Goal: Check status: Check status

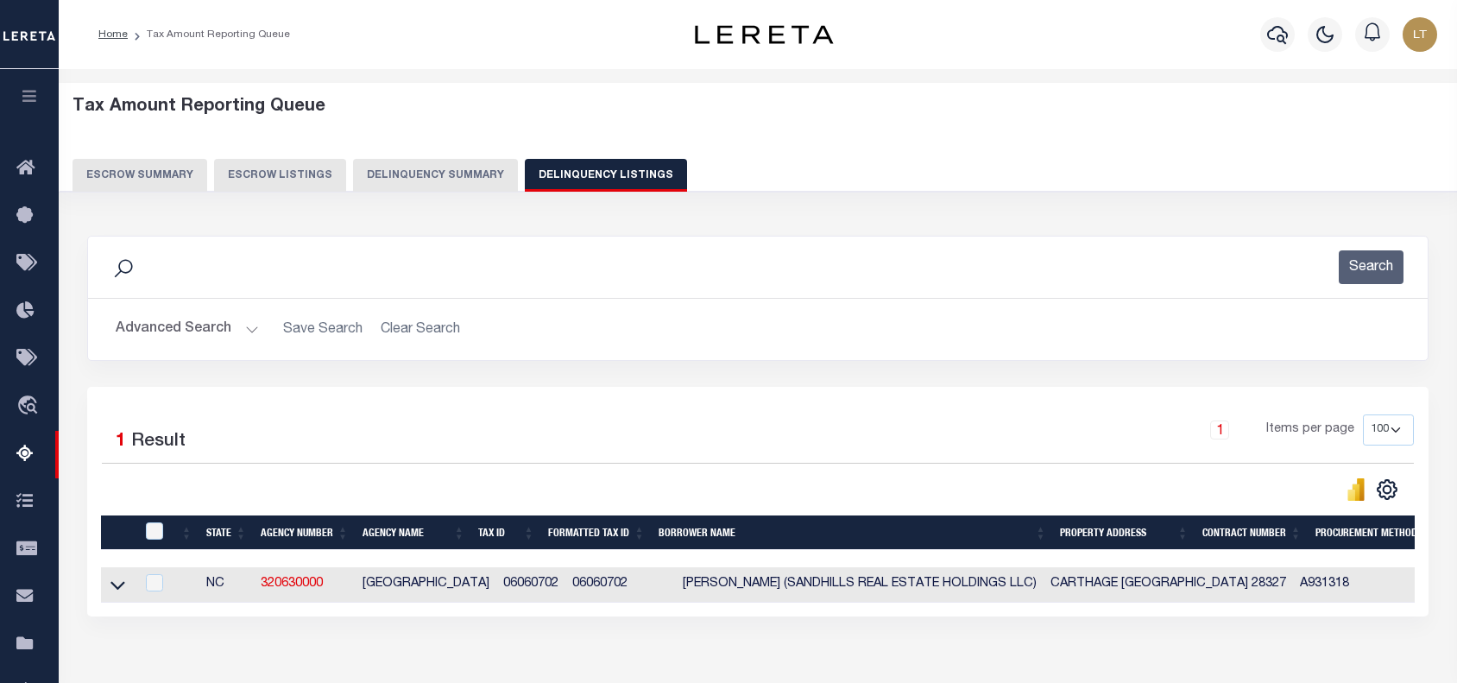
select select "100"
select select "9"
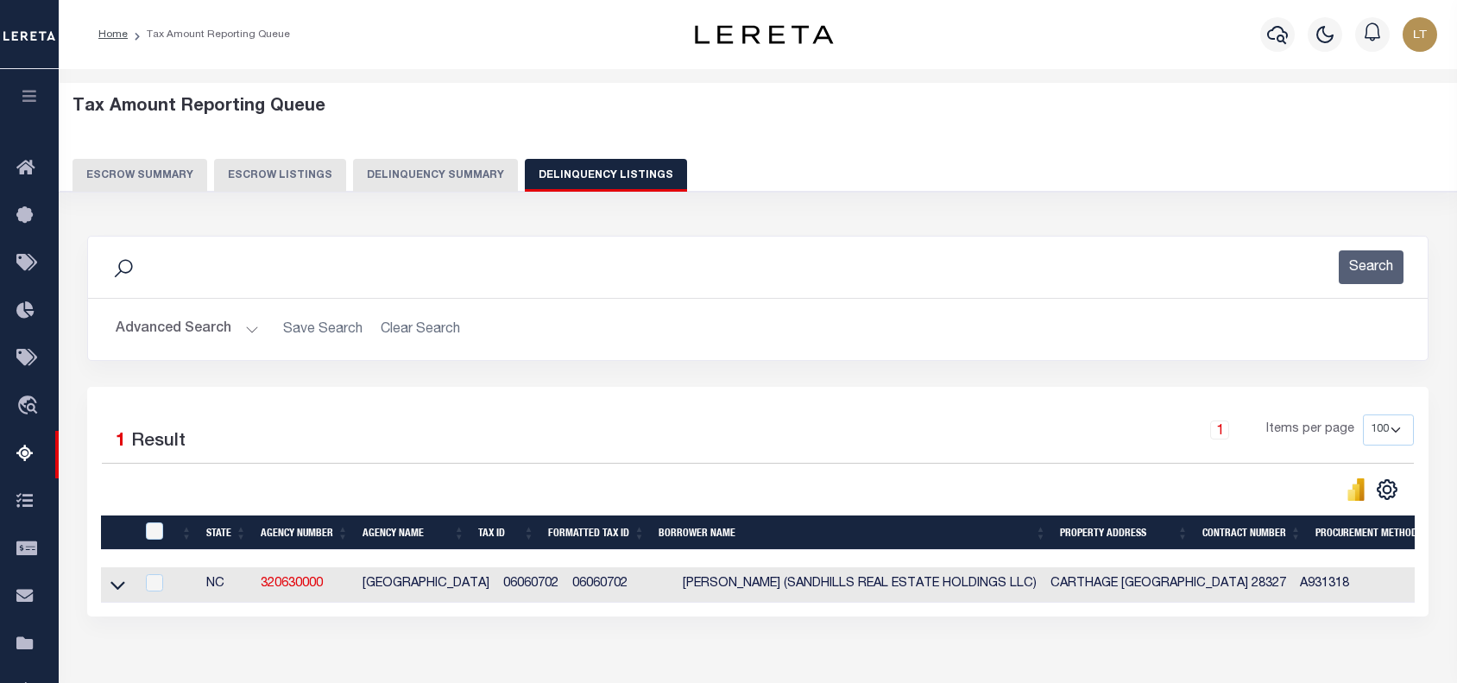
select select "9"
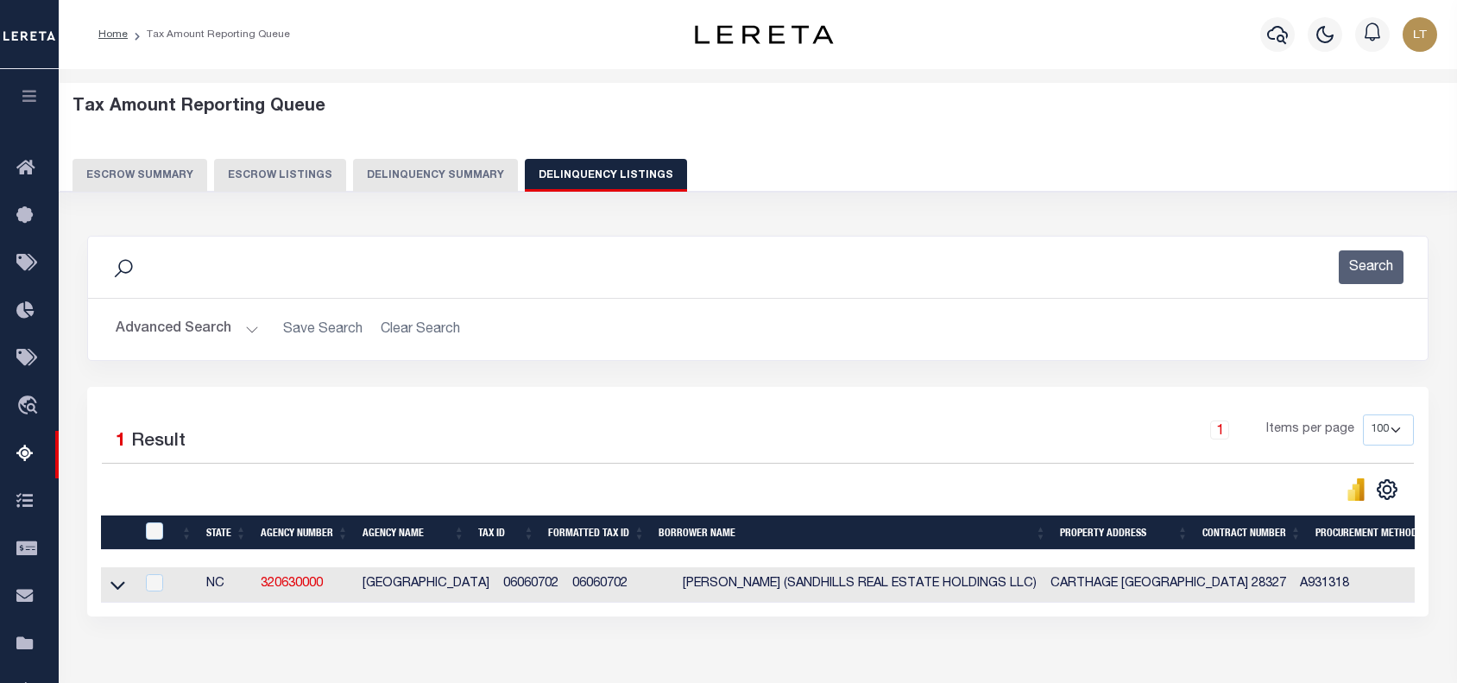
select select "9"
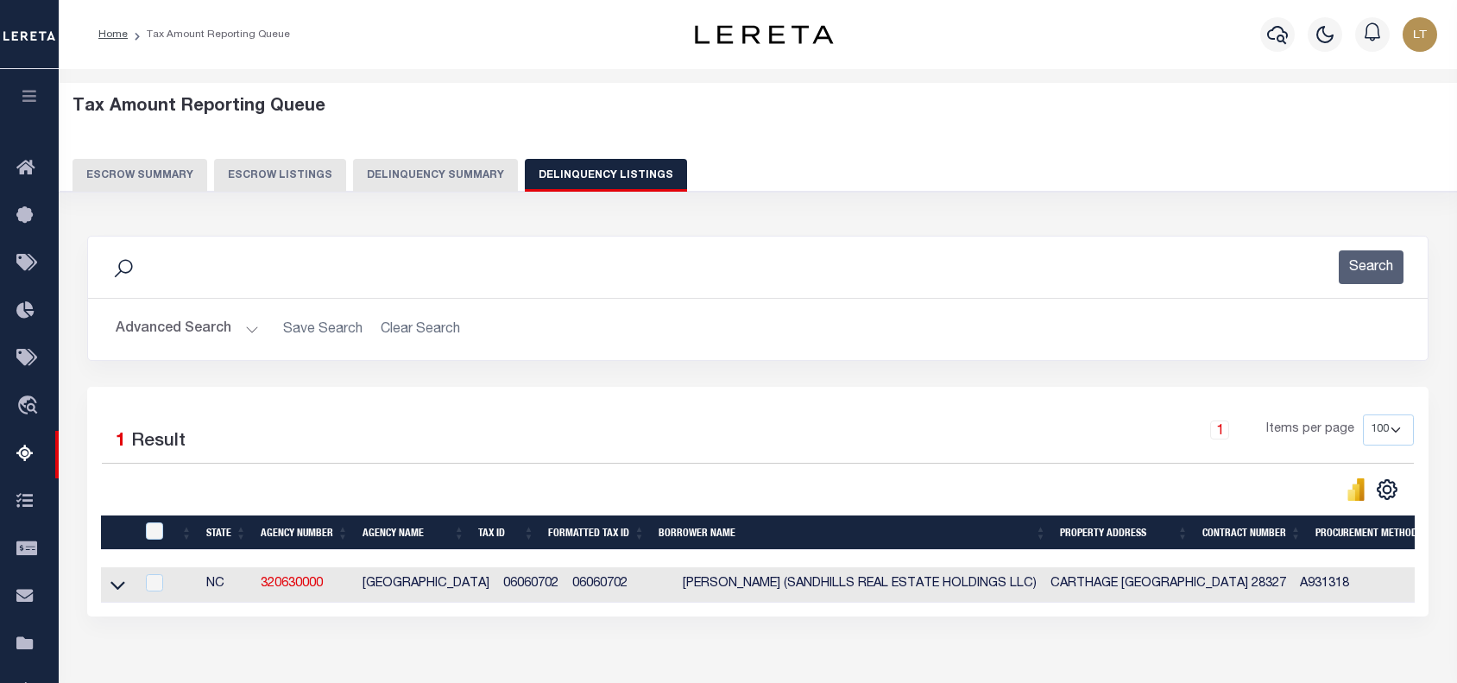
select select "9"
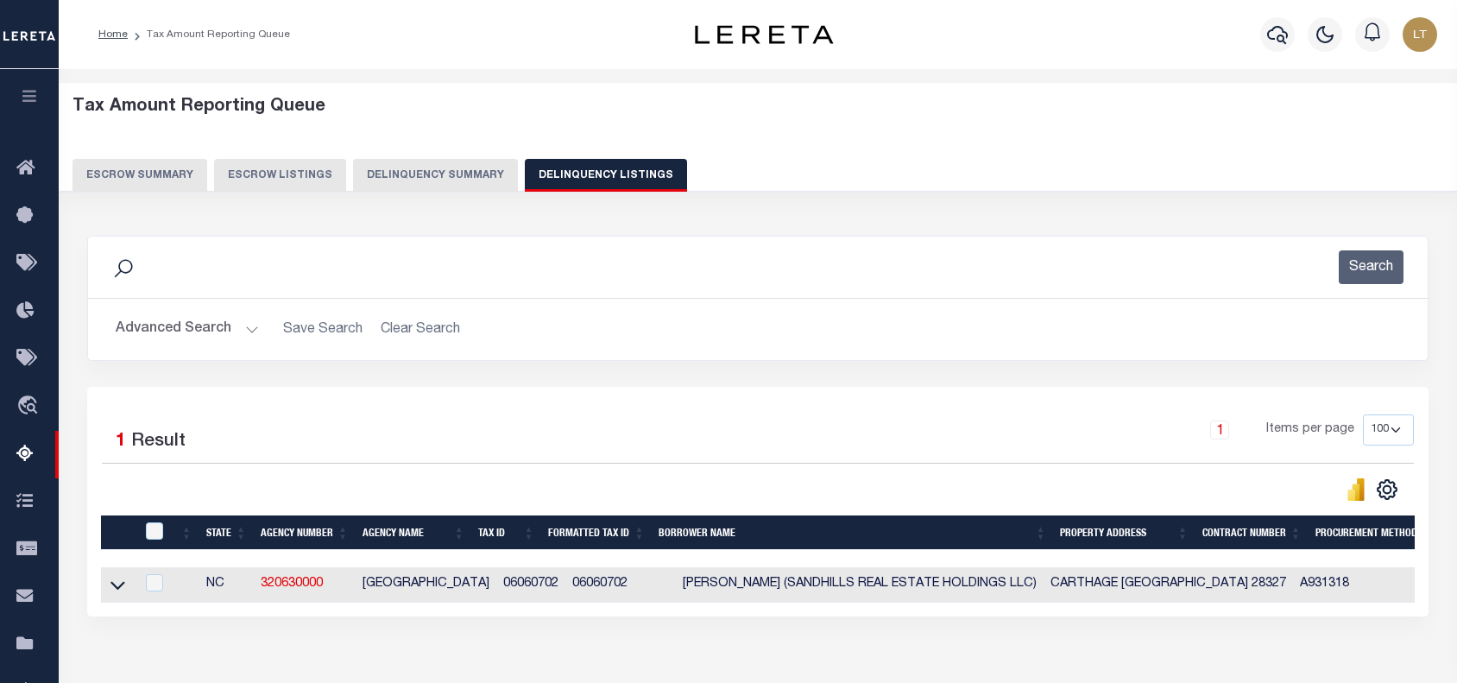
select select "9"
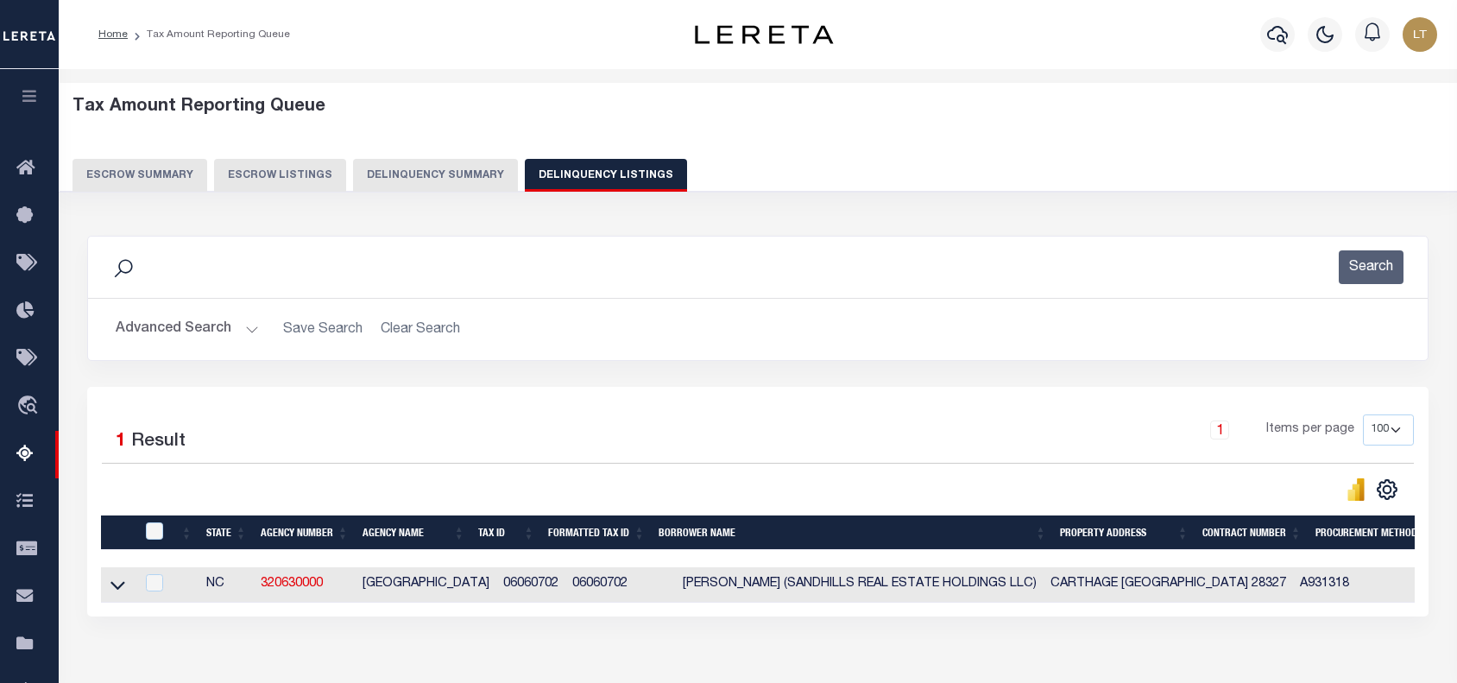
select select "9"
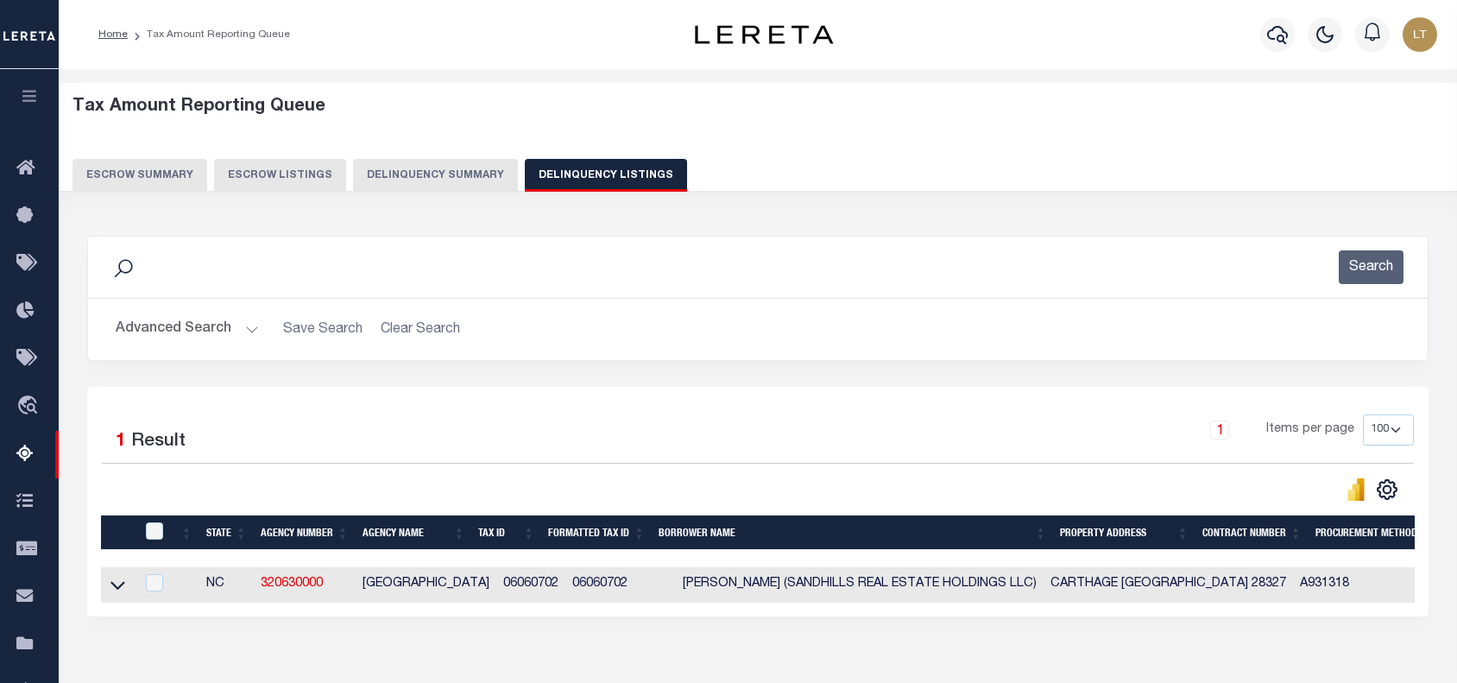
select select "9"
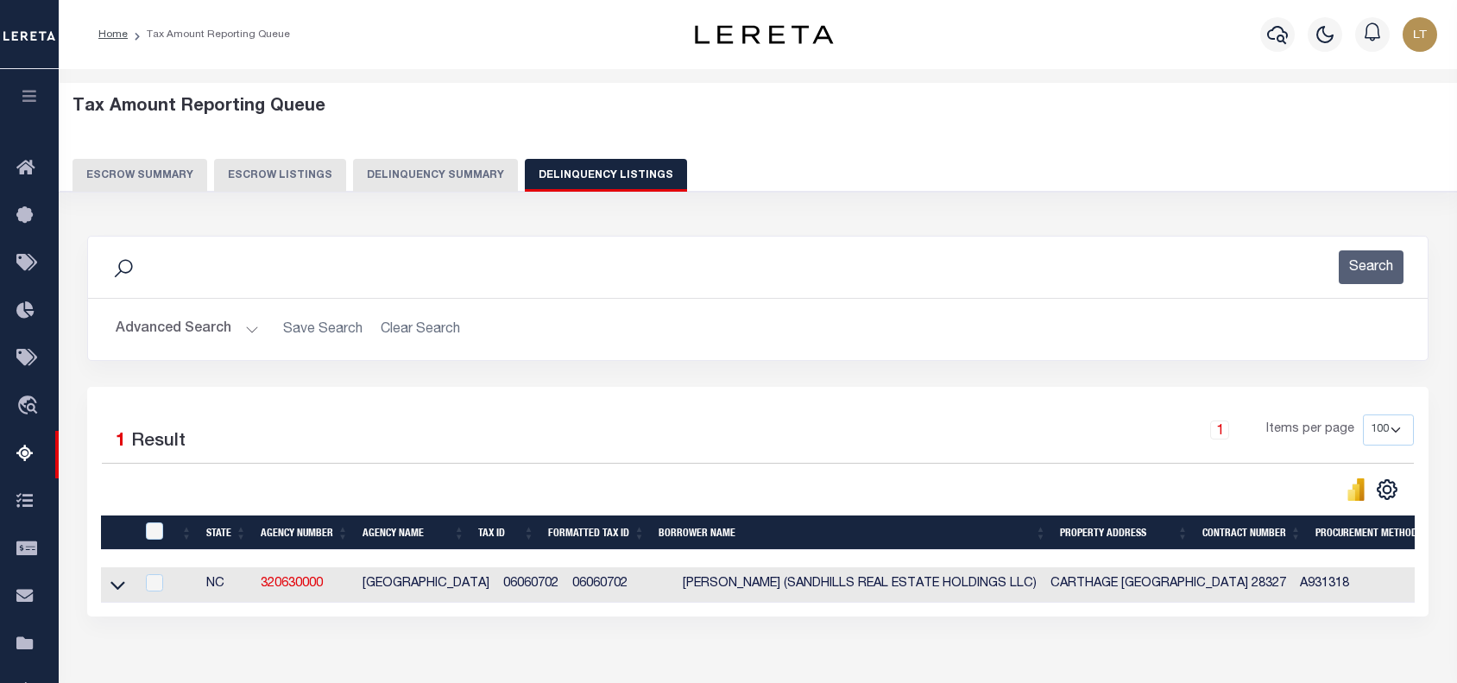
select select "9"
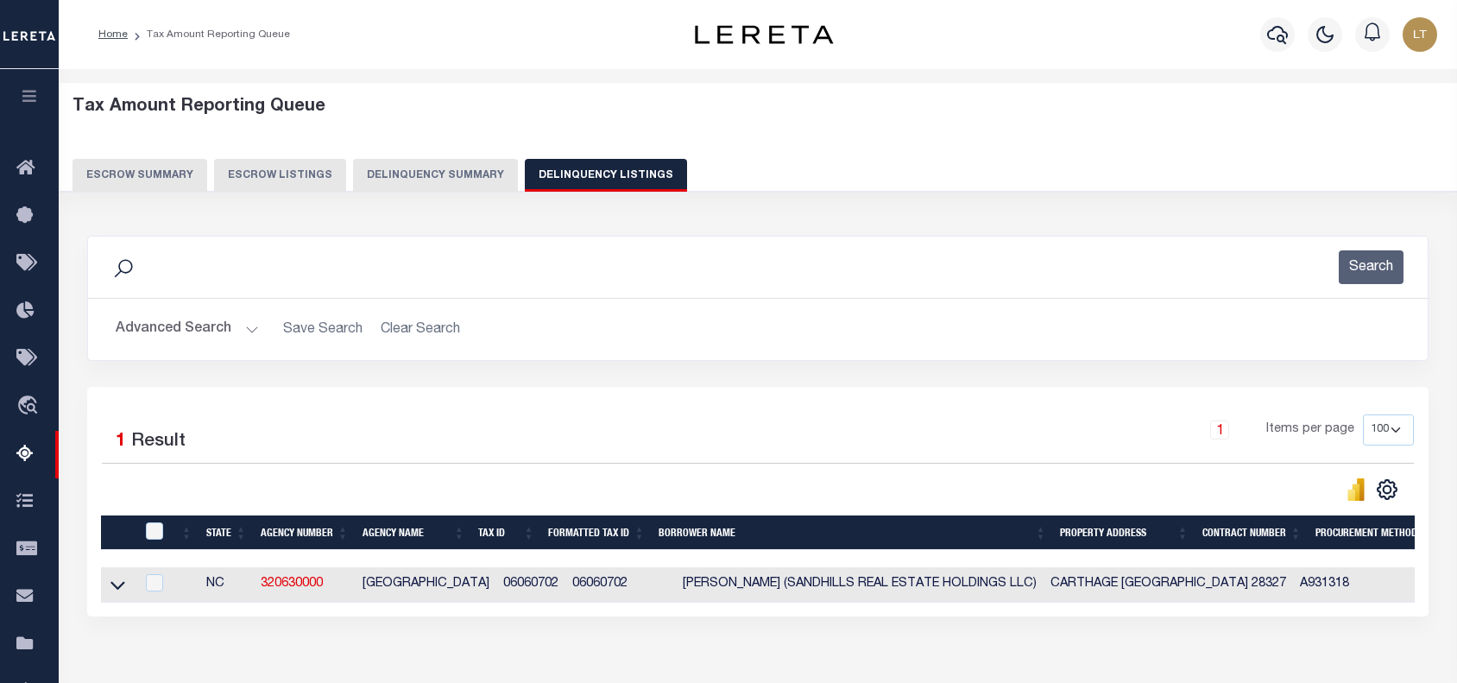
select select "9"
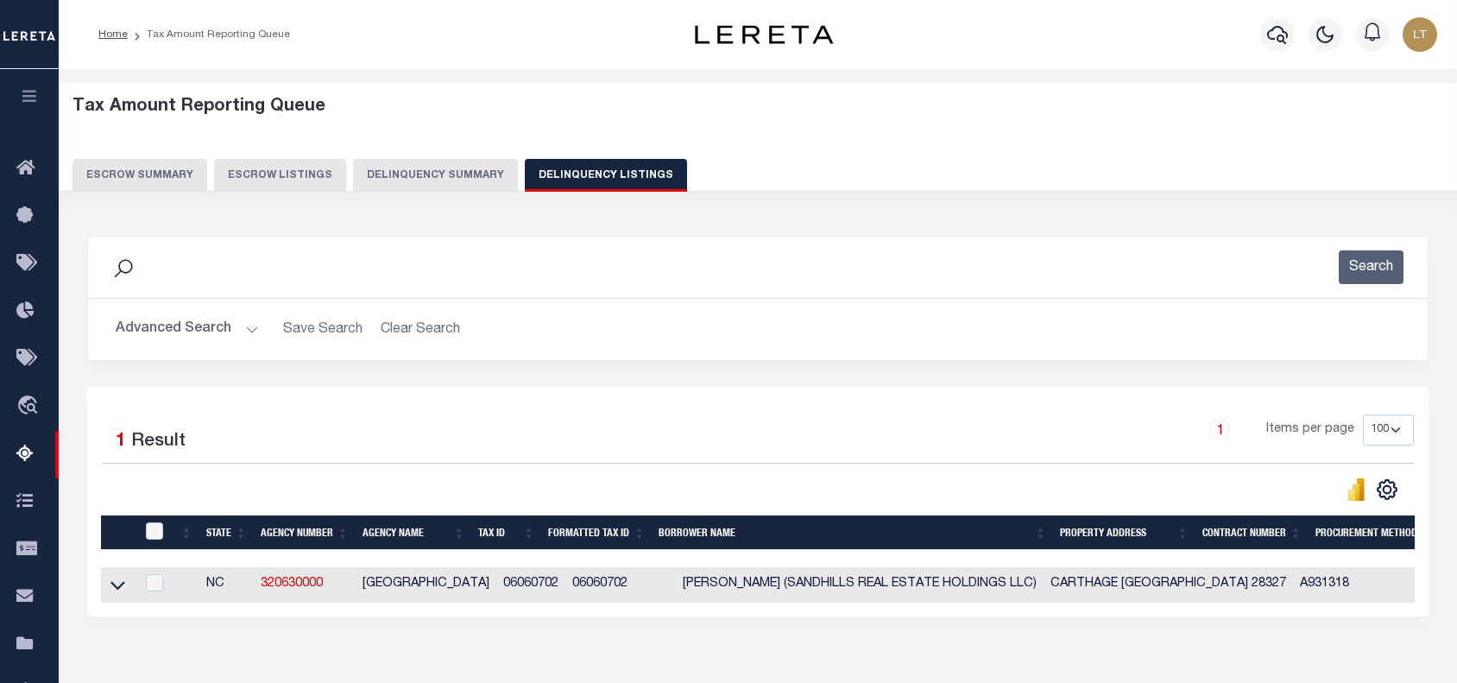
select select "9"
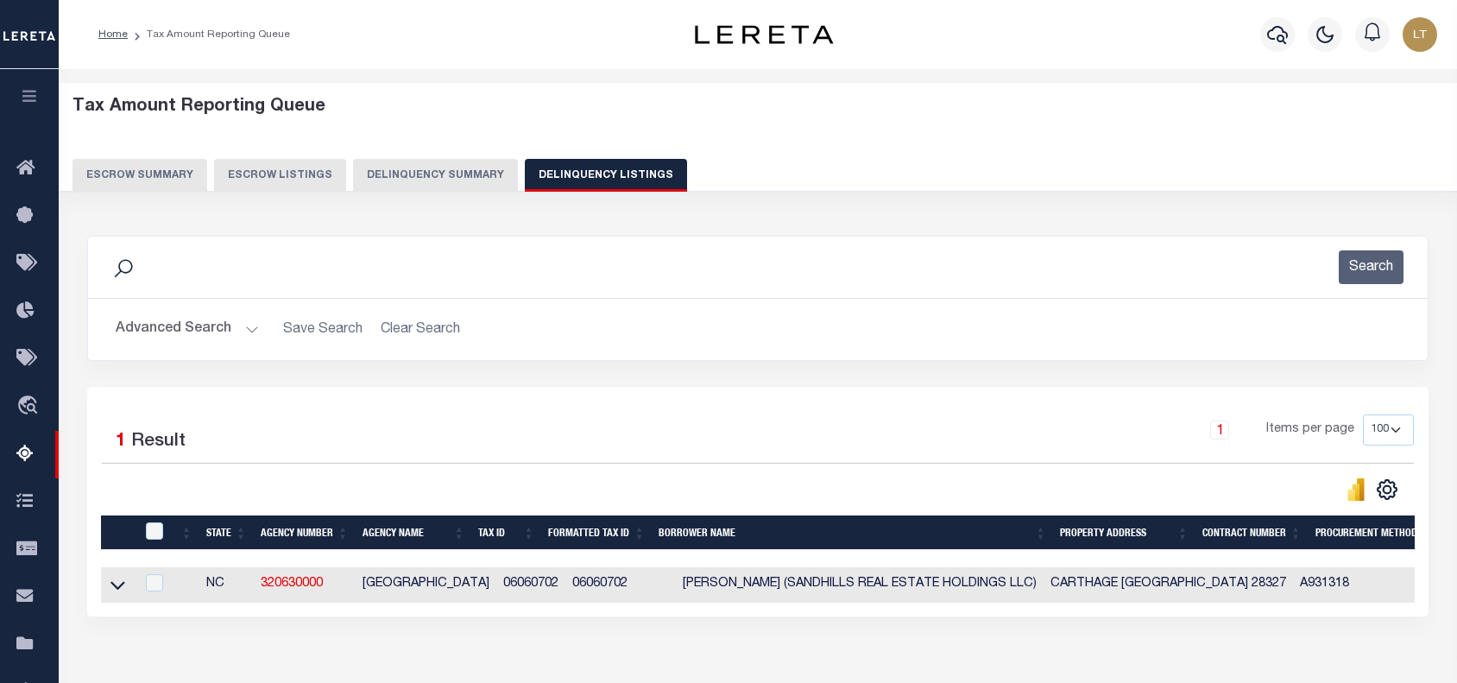
select select "9"
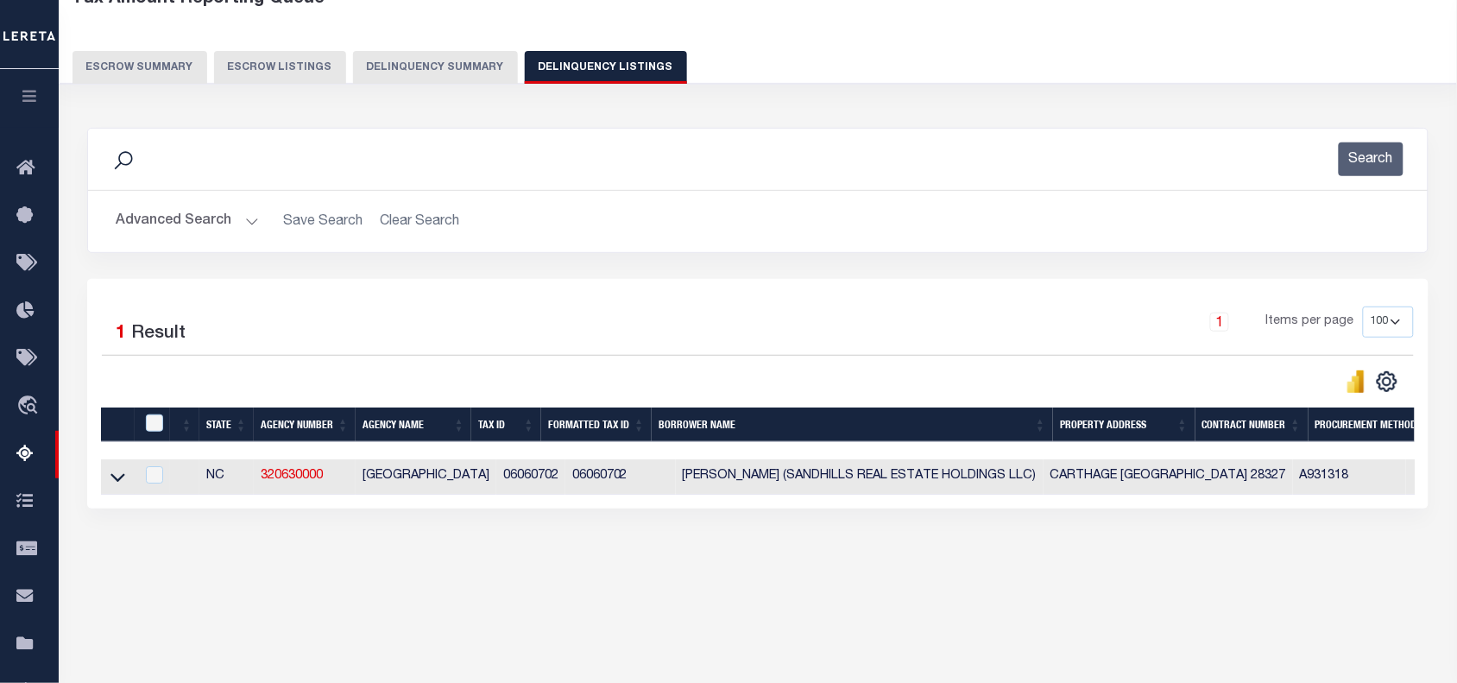
scroll to position [108, 0]
